Goal: Task Accomplishment & Management: Complete application form

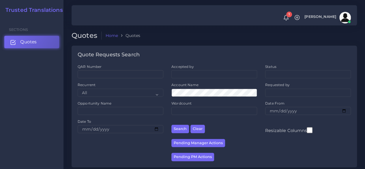
click at [49, 45] on link "Quotes" at bounding box center [31, 42] width 55 height 12
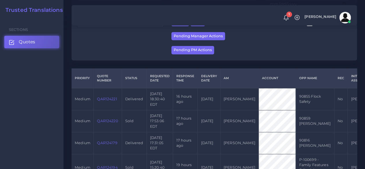
scroll to position [144, 0]
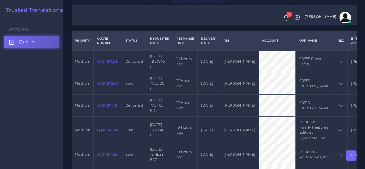
click at [106, 84] on link "QAR124220" at bounding box center [107, 83] width 21 height 4
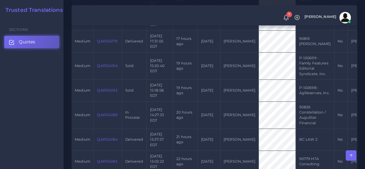
scroll to position [231, 0]
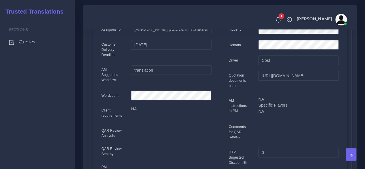
scroll to position [87, 0]
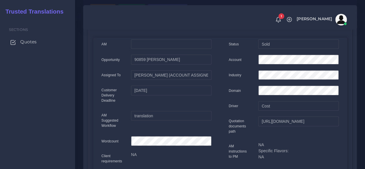
click at [38, 42] on link "Quotes" at bounding box center [37, 42] width 66 height 12
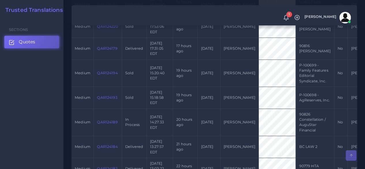
scroll to position [202, 0]
click at [111, 119] on link "QAR124189" at bounding box center [107, 121] width 21 height 4
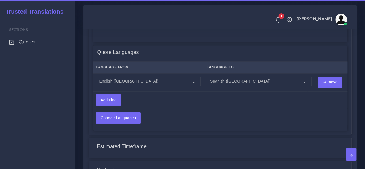
scroll to position [482, 0]
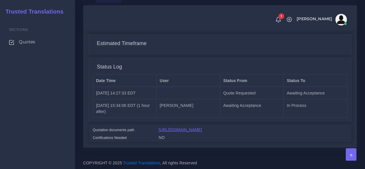
click at [202, 127] on link "https://workdrive.zoho.com/fgoh3e43b1a1fe2124b65bedd7c3c51a0e040/teams/fgoh3e43…" at bounding box center [180, 129] width 43 height 5
click at [28, 43] on span "Quotes" at bounding box center [28, 42] width 16 height 6
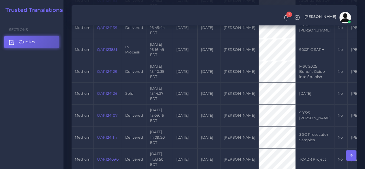
scroll to position [462, 0]
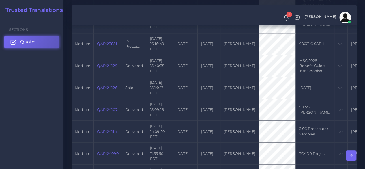
click at [36, 41] on span "Quotes" at bounding box center [28, 42] width 16 height 6
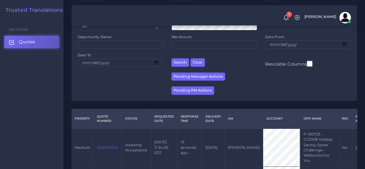
scroll to position [116, 0]
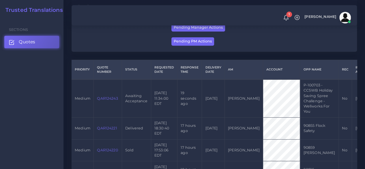
click at [111, 98] on link "QAR124243" at bounding box center [107, 98] width 21 height 4
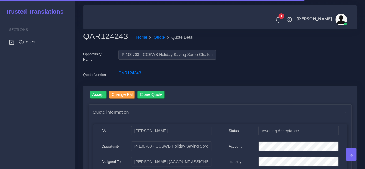
click at [97, 39] on h2 "QAR124243" at bounding box center [107, 36] width 49 height 10
copy h2 "QAR124243"
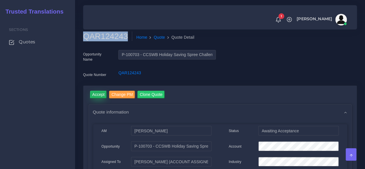
click at [96, 94] on input "Accept" at bounding box center [98, 95] width 17 height 8
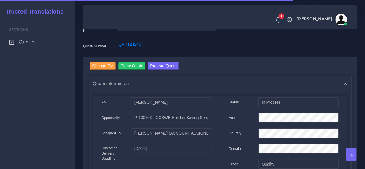
scroll to position [87, 0]
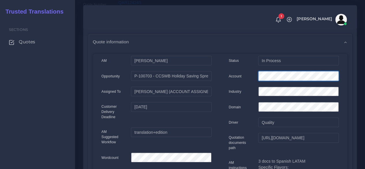
click at [257, 71] on div at bounding box center [298, 77] width 89 height 12
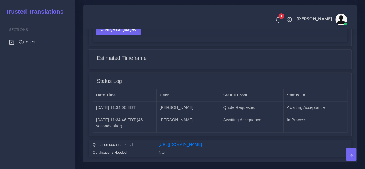
scroll to position [486, 0]
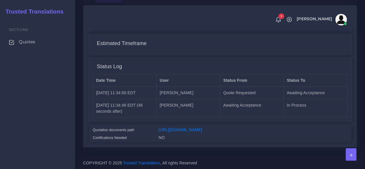
click at [209, 127] on div "[URL][DOMAIN_NAME]" at bounding box center [254, 131] width 198 height 8
click at [202, 127] on link "[URL][DOMAIN_NAME]" at bounding box center [180, 129] width 43 height 5
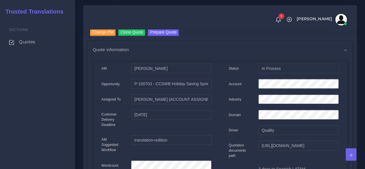
scroll to position [24, 0]
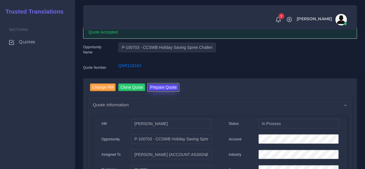
click at [159, 87] on button "Prepare Quote" at bounding box center [163, 87] width 31 height 8
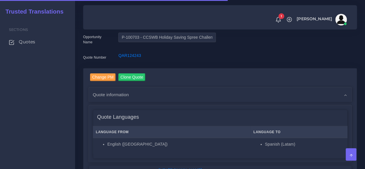
scroll to position [116, 0]
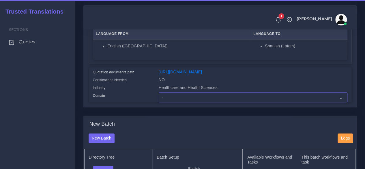
click at [178, 102] on select "- Advertising and Media Agriculture, Forestry and Fishing Architecture, Buildin…" at bounding box center [253, 97] width 189 height 10
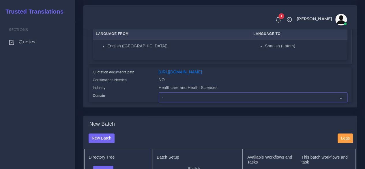
select select "Healthcare and Health Sciences"
click at [159, 102] on select "- Advertising and Media Agriculture, Forestry and Fishing Architecture, Buildin…" at bounding box center [253, 97] width 189 height 10
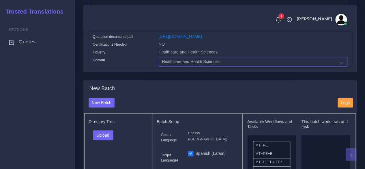
scroll to position [202, 0]
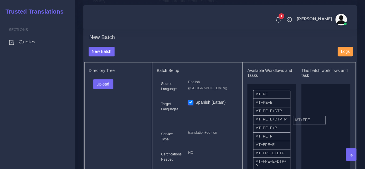
drag, startPoint x: 272, startPoint y: 158, endPoint x: 310, endPoint y: 125, distance: 50.4
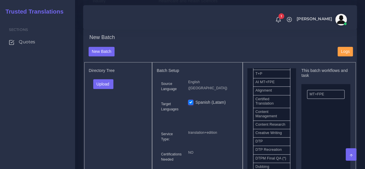
scroll to position [173, 0]
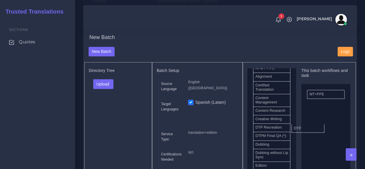
drag, startPoint x: 270, startPoint y: 144, endPoint x: 308, endPoint y: 138, distance: 38.9
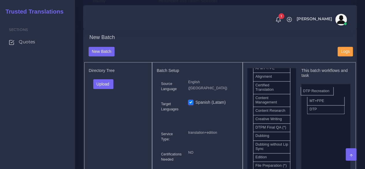
drag, startPoint x: 273, startPoint y: 144, endPoint x: 321, endPoint y: 101, distance: 64.2
click at [107, 89] on button "Upload" at bounding box center [103, 84] width 21 height 10
click at [112, 109] on label "Files" at bounding box center [114, 105] width 40 height 7
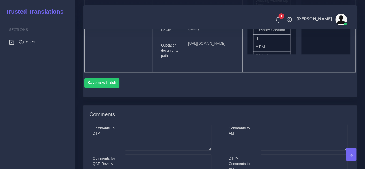
scroll to position [347, 0]
click at [110, 87] on button "Save new batch" at bounding box center [102, 82] width 36 height 10
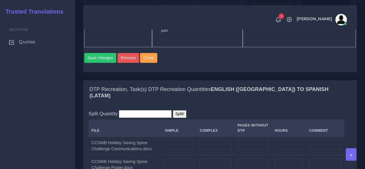
scroll to position [491, 0]
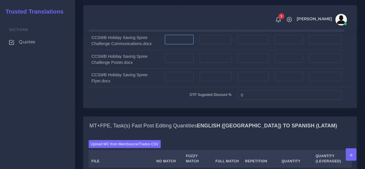
click at [182, 44] on input "number" at bounding box center [179, 40] width 29 height 10
click at [213, 44] on input "number" at bounding box center [216, 40] width 32 height 10
type input "1"
click at [208, 63] on input "number" at bounding box center [216, 58] width 32 height 10
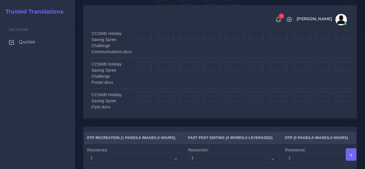
scroll to position [780, 0]
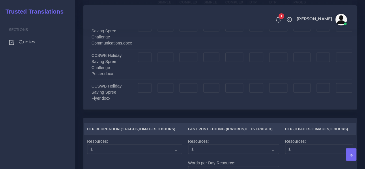
type input "1"
click at [183, 93] on input "number" at bounding box center [189, 88] width 18 height 10
type input "1"
click at [185, 62] on input "number" at bounding box center [189, 58] width 18 height 10
type input "1"
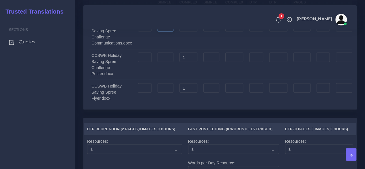
click at [168, 32] on input "number" at bounding box center [166, 27] width 16 height 10
type input "7"
click at [186, 32] on input "number" at bounding box center [189, 27] width 18 height 10
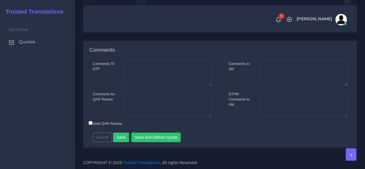
scroll to position [1075, 0]
type input "7"
click at [123, 135] on button "Save" at bounding box center [121, 138] width 16 height 10
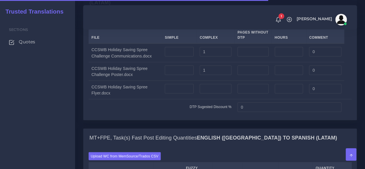
scroll to position [607, 0]
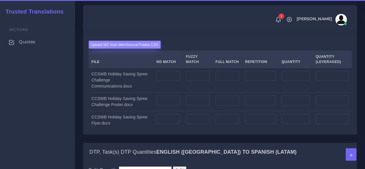
click at [130, 49] on label "Upload WC from MemSource/Trados CSV" at bounding box center [125, 45] width 72 height 8
click at [0, 0] on input "Upload WC from MemSource/Trados CSV" at bounding box center [0, 0] width 0 height 0
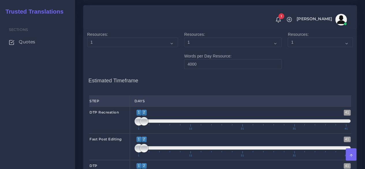
scroll to position [982, 0]
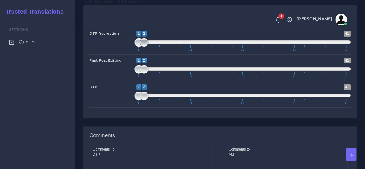
type input "1;1"
drag, startPoint x: 145, startPoint y: 66, endPoint x: 133, endPoint y: 68, distance: 11.7
click at [133, 54] on div "1 41 1 1 1 — 1 1 11 21 31 41 1;1" at bounding box center [243, 41] width 226 height 27
type input "1;1"
drag, startPoint x: 144, startPoint y: 96, endPoint x: 136, endPoint y: 97, distance: 8.7
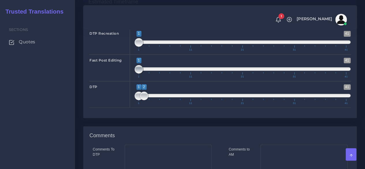
click at [136, 74] on span at bounding box center [139, 69] width 9 height 9
type input "2;2"
drag, startPoint x: 137, startPoint y: 120, endPoint x: 144, endPoint y: 122, distance: 7.9
click at [144, 100] on span at bounding box center [144, 96] width 9 height 9
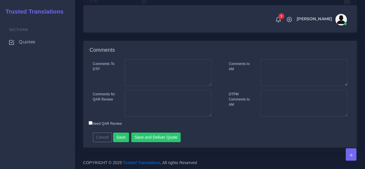
scroll to position [1092, 0]
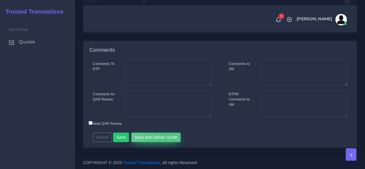
click at [163, 135] on button "Save and Deliver Quote" at bounding box center [156, 138] width 50 height 10
